Goal: Communication & Community: Ask a question

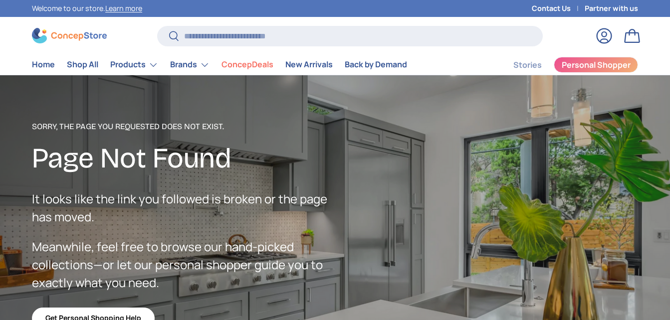
scroll to position [2427, 3979]
click at [555, 7] on link "Contact Us" at bounding box center [558, 8] width 53 height 11
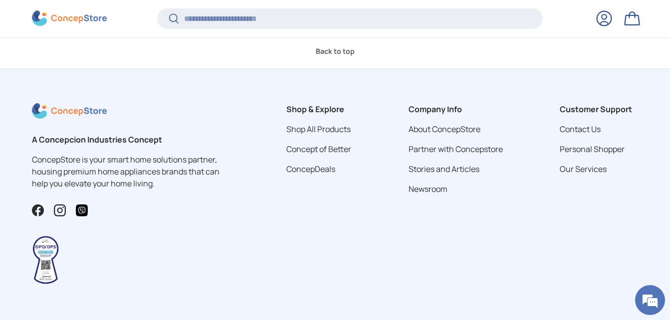
scroll to position [557, 0]
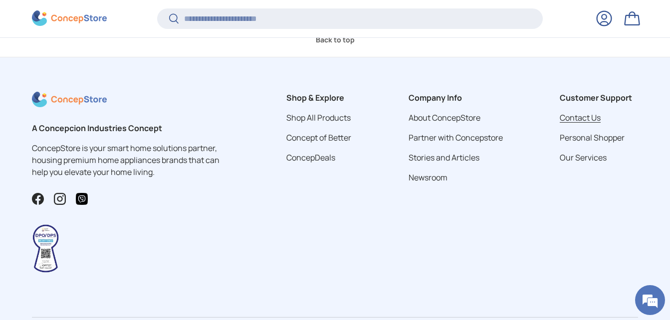
click at [585, 119] on link "Contact Us" at bounding box center [580, 117] width 41 height 11
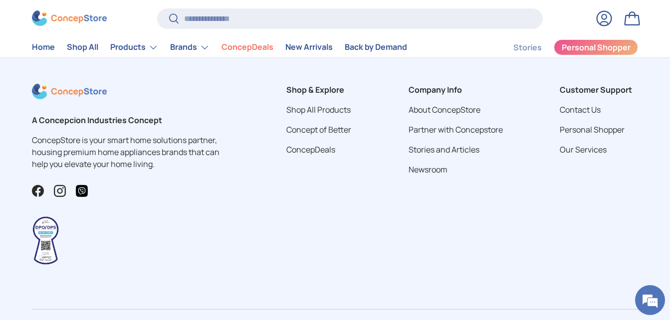
scroll to position [554, 0]
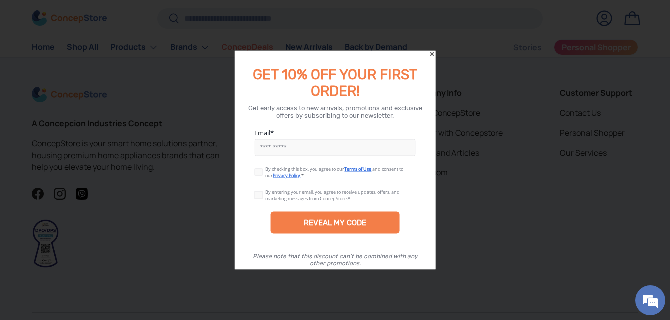
click at [274, 148] on input "Email" at bounding box center [334, 147] width 161 height 17
type input "**********"
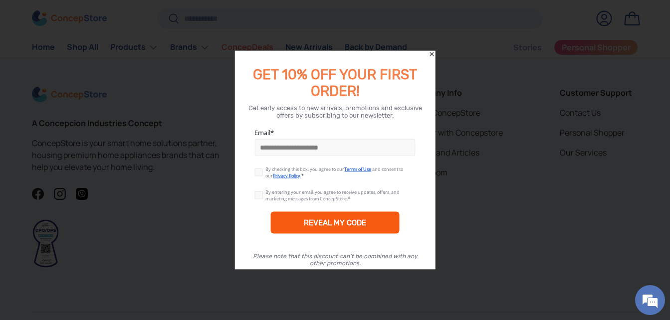
click at [349, 222] on div "REVEAL MY CODE" at bounding box center [335, 223] width 62 height 9
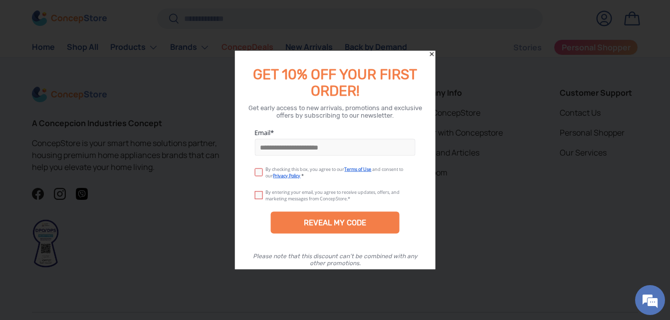
click at [260, 170] on label at bounding box center [259, 171] width 11 height 8
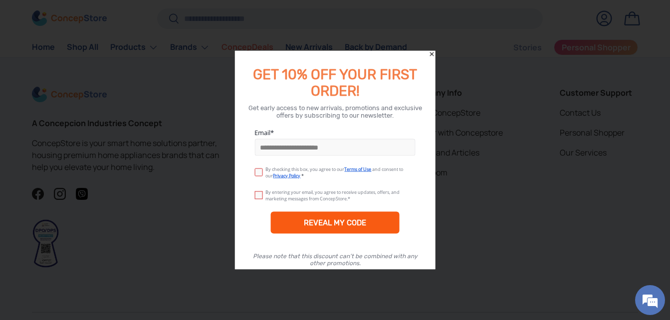
click at [354, 229] on div "REVEAL MY CODE" at bounding box center [334, 223] width 129 height 22
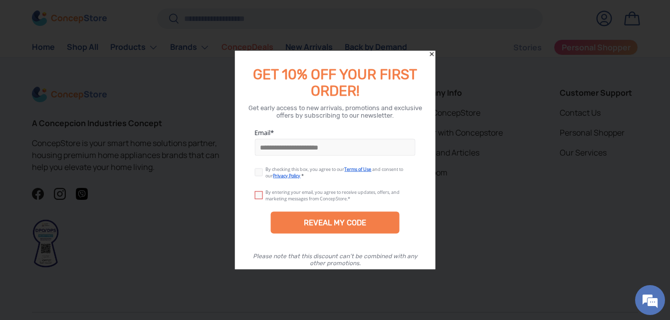
click at [434, 54] on icon "Close" at bounding box center [432, 54] width 7 height 7
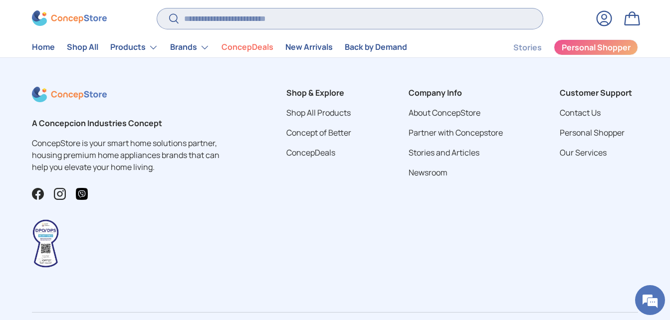
click at [246, 14] on input "Search" at bounding box center [350, 18] width 386 height 20
click at [584, 116] on link "Contact Us" at bounding box center [580, 112] width 41 height 11
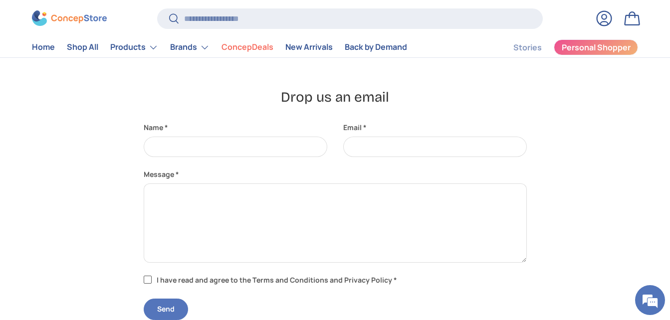
scroll to position [200, 0]
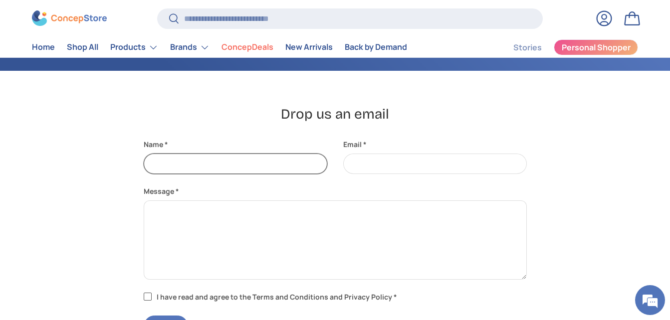
click at [217, 162] on input "Name" at bounding box center [236, 164] width 184 height 20
click at [226, 163] on input "Name" at bounding box center [236, 164] width 184 height 20
type input "**********"
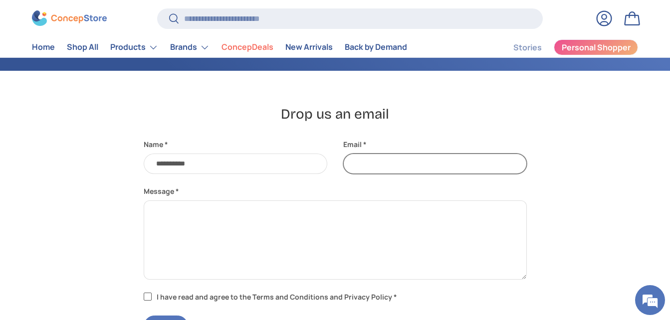
type input "**********"
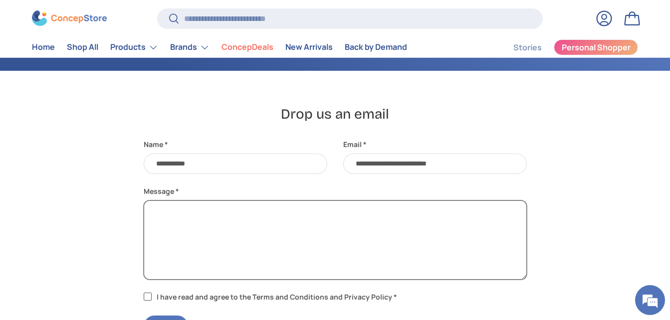
click at [204, 229] on textarea "Message" at bounding box center [335, 240] width 383 height 79
type textarea "*"
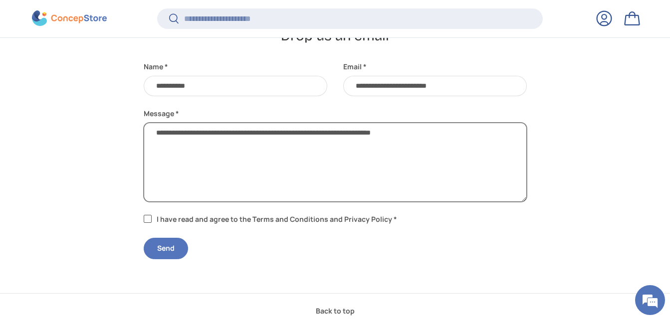
scroll to position [307, 0]
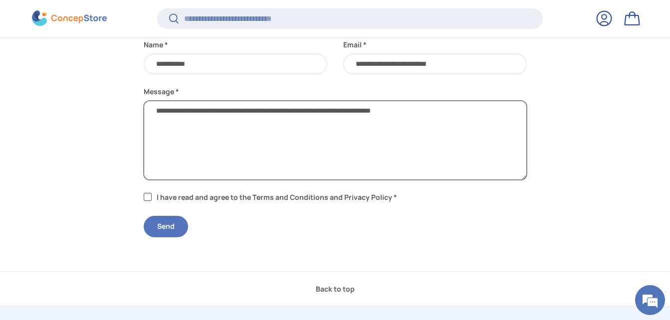
type textarea "**********"
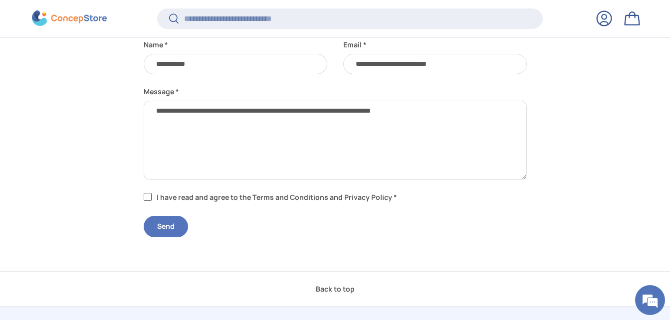
click at [150, 195] on label "I have read and agree to the Terms and Conditions and Privacy Policy *" at bounding box center [272, 197] width 256 height 10
click at [167, 229] on button "Send" at bounding box center [166, 226] width 44 height 21
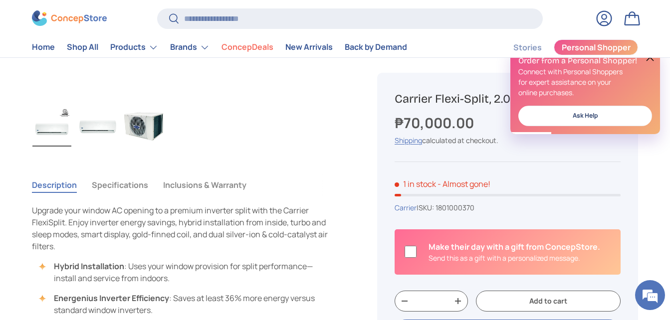
scroll to position [299, 0]
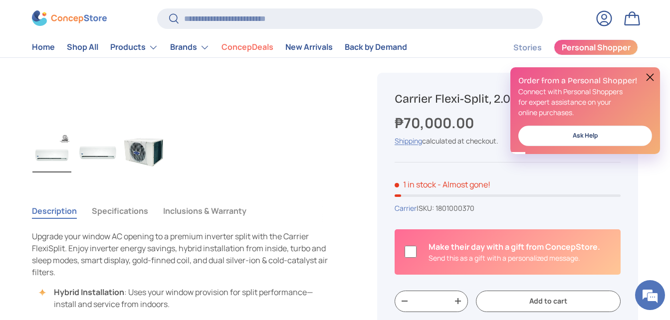
click at [650, 79] on button at bounding box center [650, 77] width 12 height 12
